Goal: Task Accomplishment & Management: Manage account settings

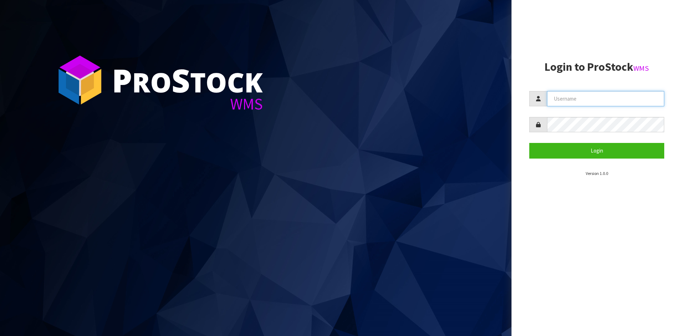
type input "YOURREFORMER"
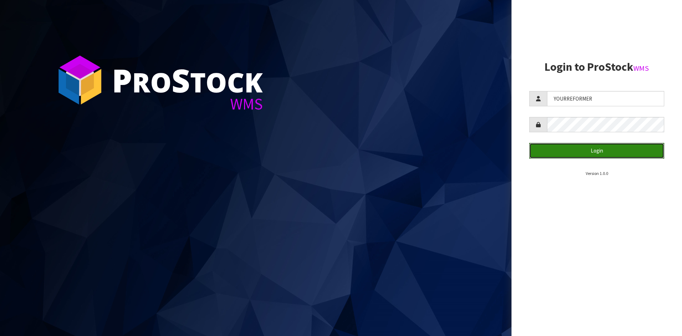
click at [618, 155] on button "Login" at bounding box center [596, 150] width 135 height 15
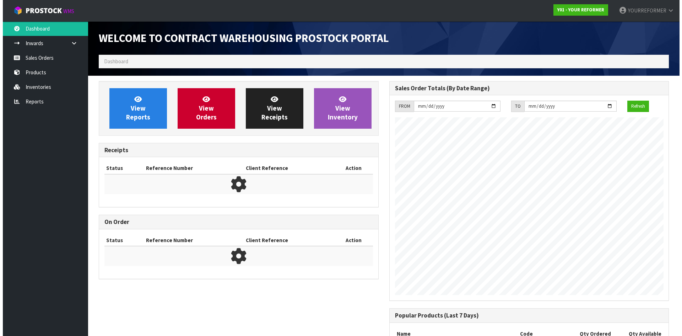
scroll to position [394, 290]
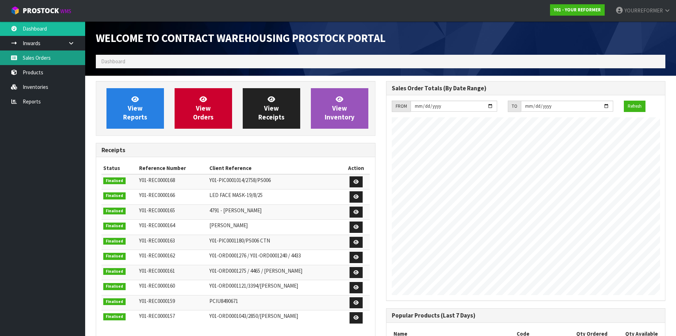
drag, startPoint x: 33, startPoint y: 52, endPoint x: 84, endPoint y: 17, distance: 62.1
click at [33, 52] on link "Sales Orders" at bounding box center [42, 57] width 85 height 15
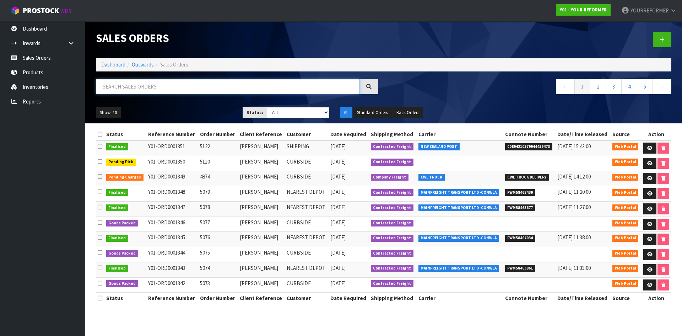
click at [138, 87] on input "text" at bounding box center [228, 86] width 264 height 15
paste input "Y01-ORD0001016"
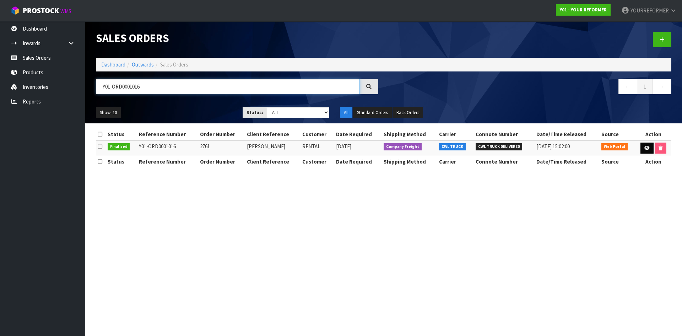
type input "Y01-ORD0001016"
click at [649, 149] on link at bounding box center [646, 147] width 13 height 11
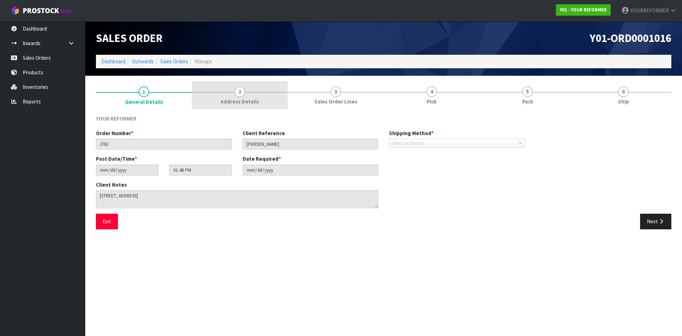
click at [243, 100] on span "Address Details" at bounding box center [239, 101] width 38 height 7
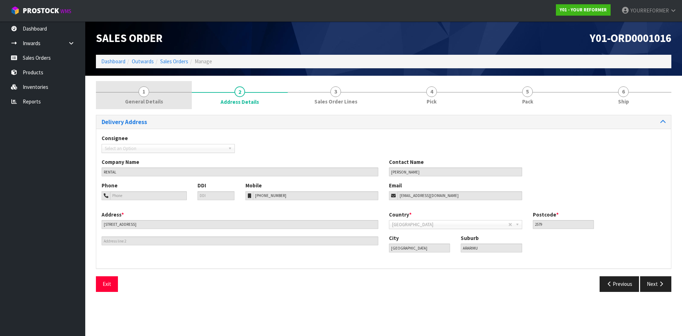
click at [176, 95] on link "1 General Details" at bounding box center [144, 95] width 96 height 28
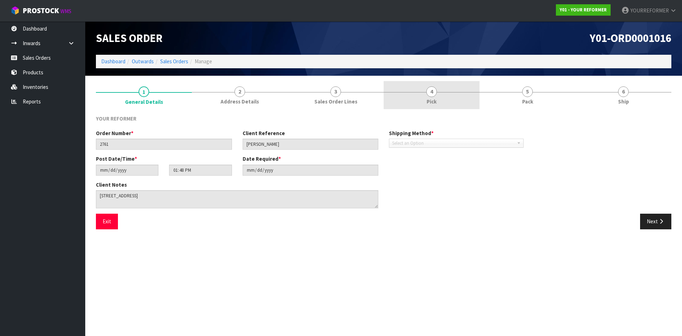
click at [388, 93] on link "4 Pick" at bounding box center [431, 95] width 96 height 28
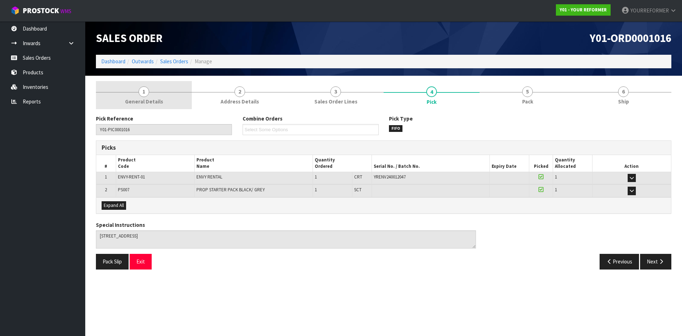
click at [160, 97] on link "1 General Details" at bounding box center [144, 95] width 96 height 28
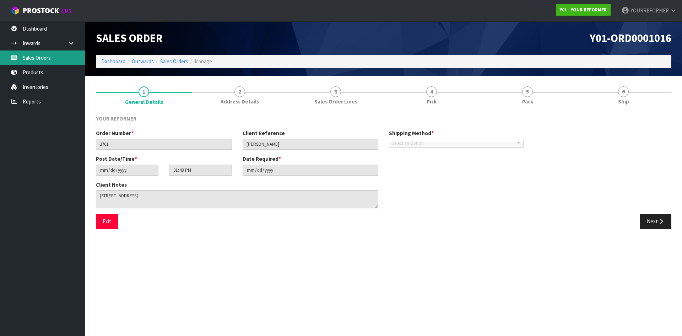
drag, startPoint x: 44, startPoint y: 54, endPoint x: 72, endPoint y: 57, distance: 27.5
click at [44, 54] on link "Sales Orders" at bounding box center [42, 57] width 85 height 15
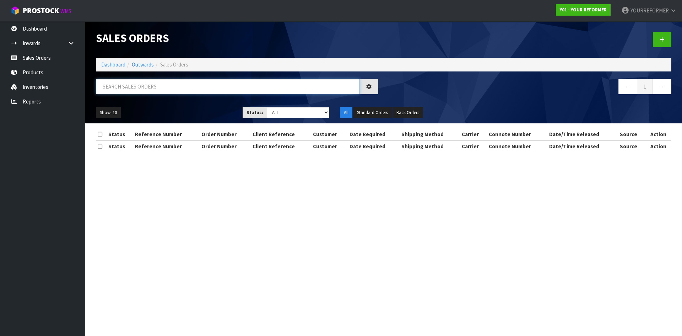
click at [134, 93] on input "text" at bounding box center [228, 86] width 264 height 15
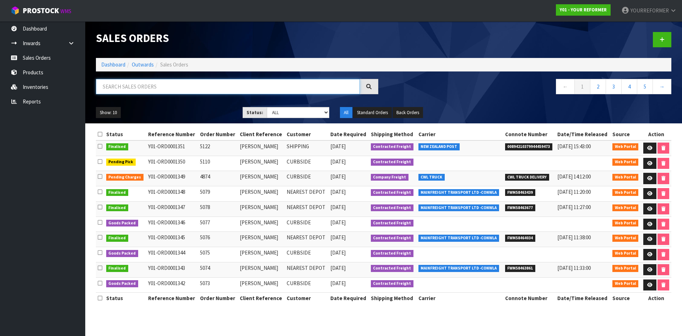
paste input "4914"
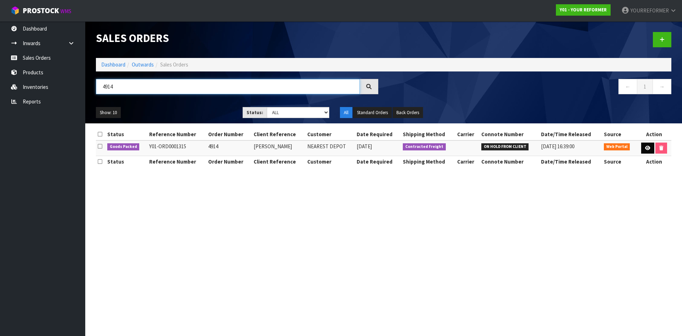
type input "4914"
click at [646, 149] on icon at bounding box center [647, 148] width 5 height 5
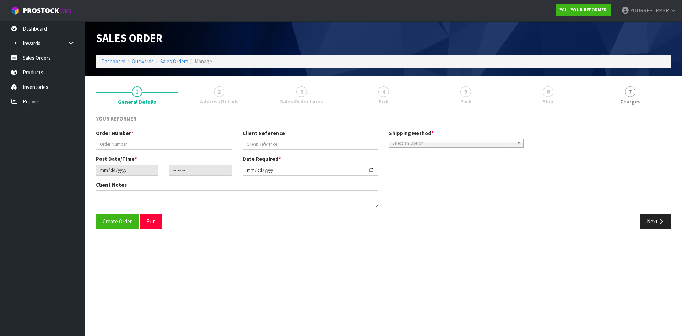
type input "4914"
type input "[PERSON_NAME]"
type input "[DATE]"
type input "10:49:00.000"
type input "[DATE]"
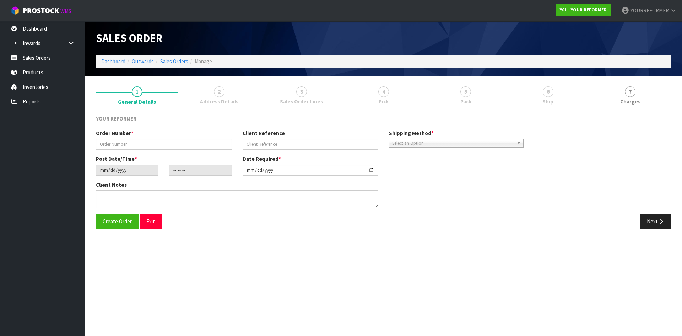
type textarea "MERCURY BAY ESTATE 761A [STREET_ADDRESS] [PHONE_NUMBER]"
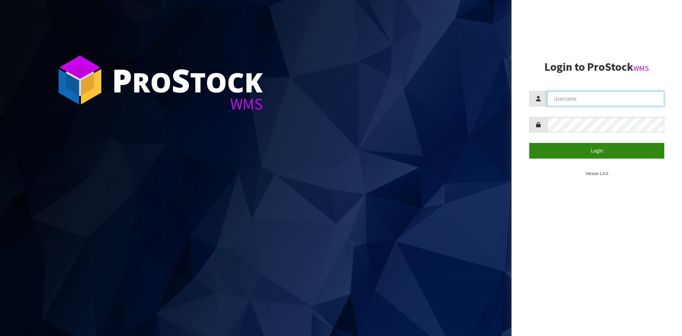
type input "YOURREFORMER"
drag, startPoint x: 601, startPoint y: 153, endPoint x: 354, endPoint y: 115, distance: 250.0
click at [601, 153] on button "Login" at bounding box center [596, 150] width 135 height 15
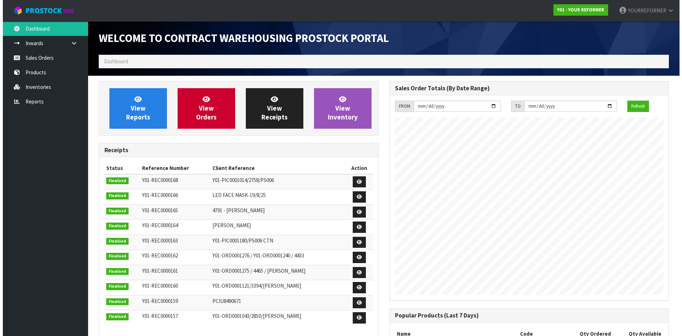
scroll to position [394, 290]
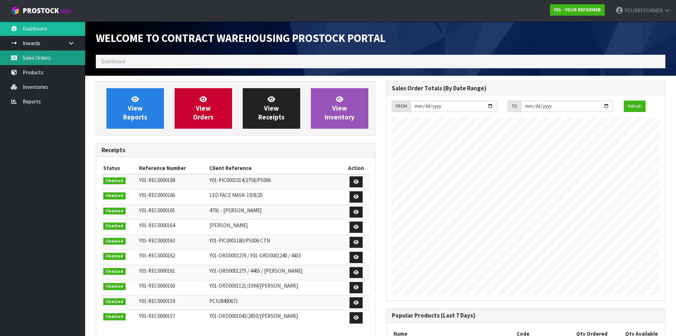
drag, startPoint x: 64, startPoint y: 54, endPoint x: 67, endPoint y: 55, distance: 4.2
click at [64, 54] on link "Sales Orders" at bounding box center [42, 57] width 85 height 15
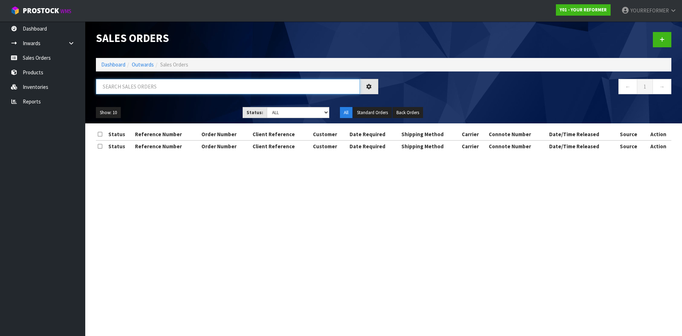
click at [158, 86] on input "text" at bounding box center [228, 86] width 264 height 15
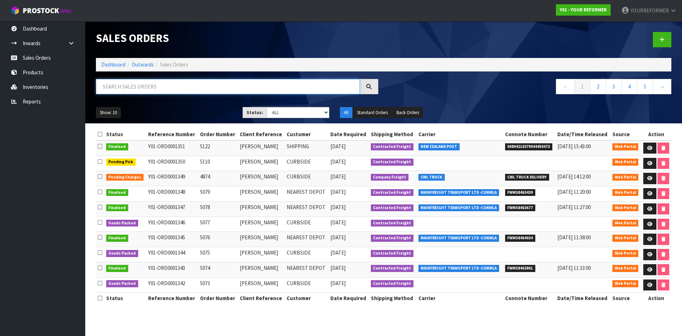
paste input "Hi Team, Could someone please look into this one? The customer has advised that…"
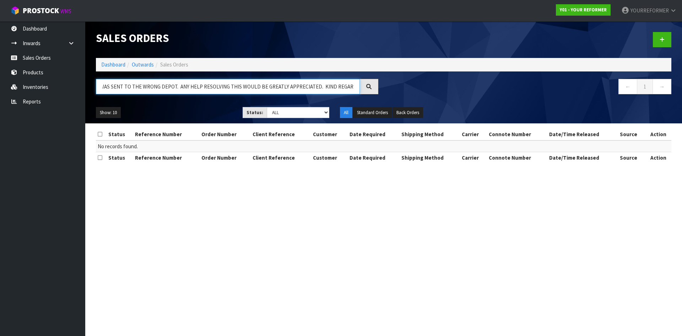
type input "HI TEAM, COULD SOMEONE PLEASE LOOK INTO THIS ONE? THE CUSTOMER HAS ADVISED THAT…"
click at [103, 91] on input "HI TEAM, COULD SOMEONE PLEASE LOOK INTO THIS ONE? THE CUSTOMER HAS ADVISED THAT…" at bounding box center [228, 86] width 264 height 15
drag, startPoint x: 102, startPoint y: 88, endPoint x: 690, endPoint y: 92, distance: 588.3
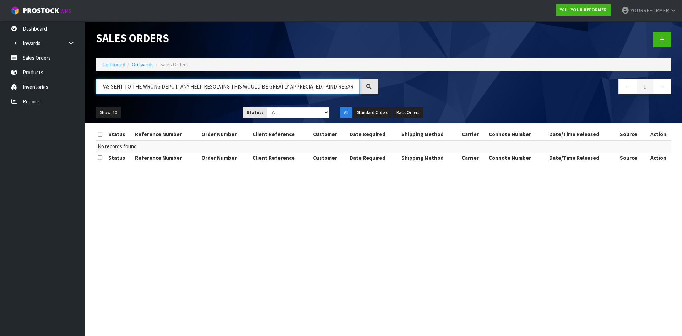
click at [681, 92] on html "Toggle navigation ProStock WMS Y01 - YOUR REFORMER YOURREFORMER Logout Dashboar…" at bounding box center [341, 168] width 682 height 336
paste input "4914"
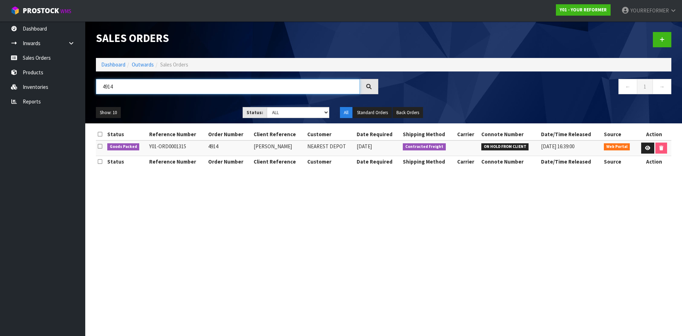
type input "4914"
drag, startPoint x: 187, startPoint y: 146, endPoint x: 140, endPoint y: 146, distance: 46.5
click at [140, 146] on tr "Goods Packed Y01-ORD0001315 4914 SIMON WARD NEAREST DEPOT 19/08/2025 Contracted…" at bounding box center [383, 147] width 575 height 15
copy tr "Y01-ORD0001315"
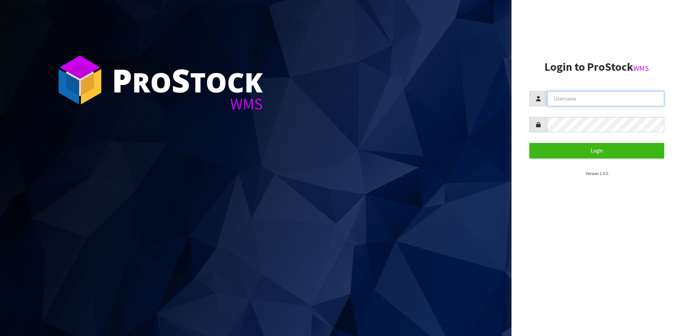
type input "YOURREFORMER"
click at [619, 160] on section "Login to ProStock WMS YOURREFORMER Login Version 1.0.0" at bounding box center [596, 119] width 135 height 116
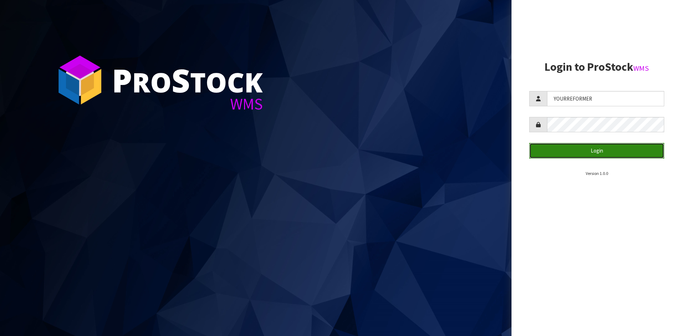
click at [614, 150] on button "Login" at bounding box center [596, 150] width 135 height 15
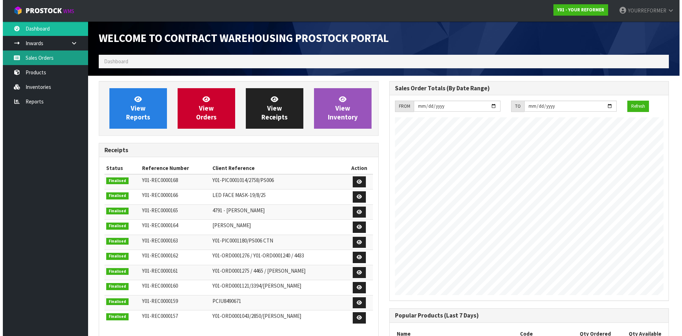
scroll to position [394, 290]
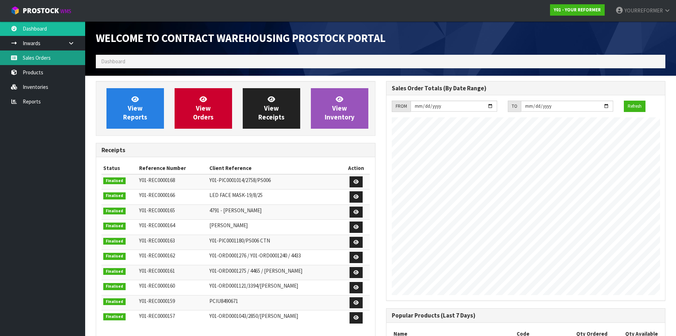
click at [61, 56] on link "Sales Orders" at bounding box center [42, 57] width 85 height 15
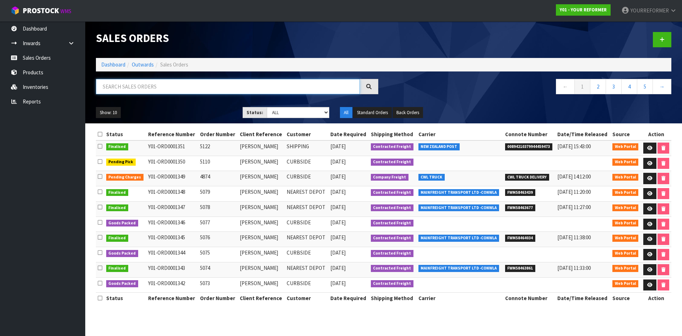
click at [120, 84] on input "text" at bounding box center [228, 86] width 264 height 15
paste input "Y01-ORD0001315"
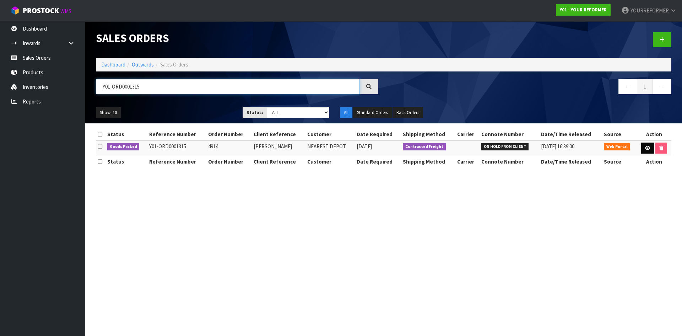
type input "Y01-ORD0001315"
click at [647, 147] on icon at bounding box center [647, 148] width 5 height 5
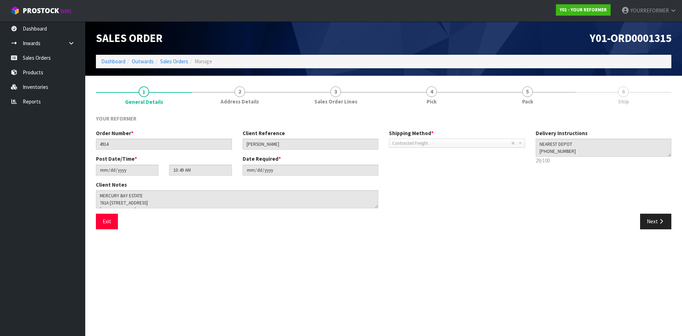
click at [623, 101] on span "Ship" at bounding box center [623, 101] width 11 height 7
